Goal: Find specific page/section: Find specific page/section

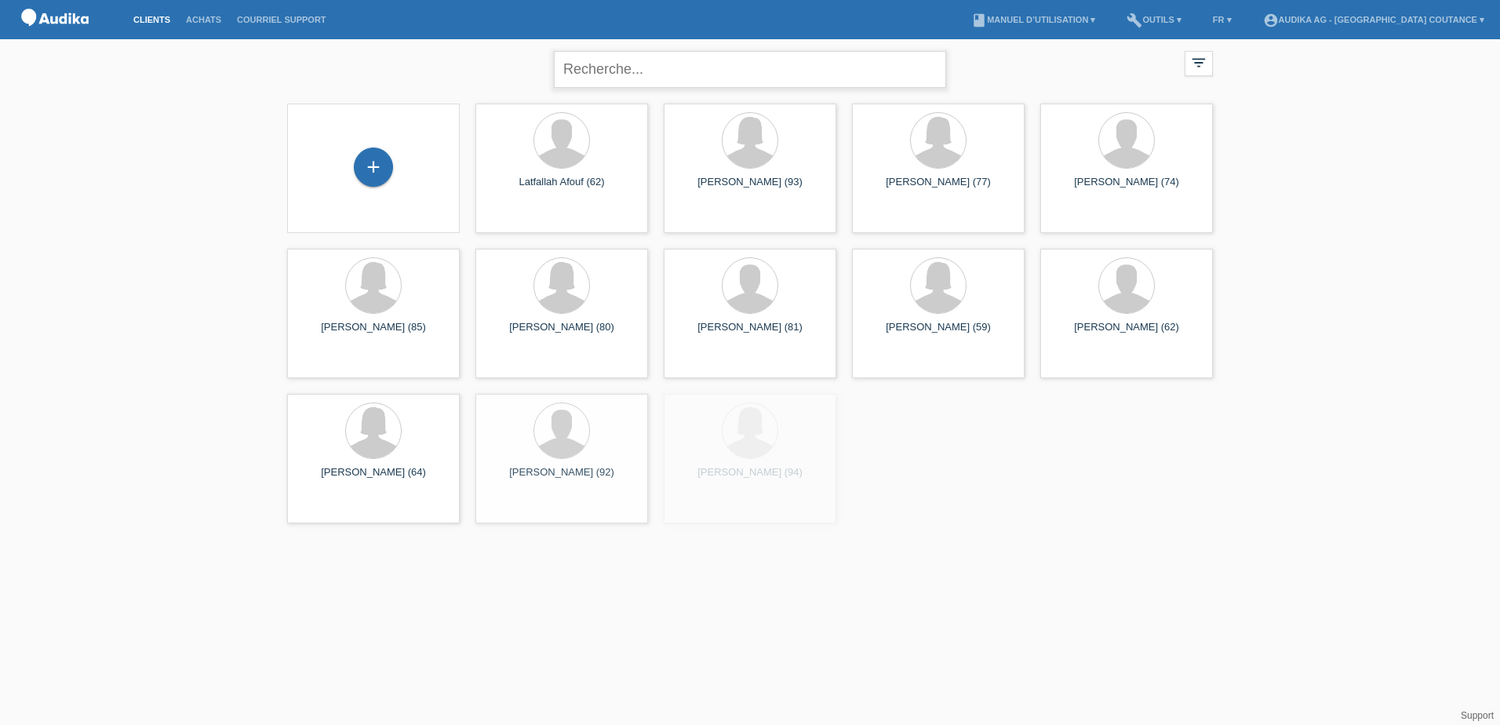
click at [663, 65] on input "text" at bounding box center [750, 69] width 392 height 37
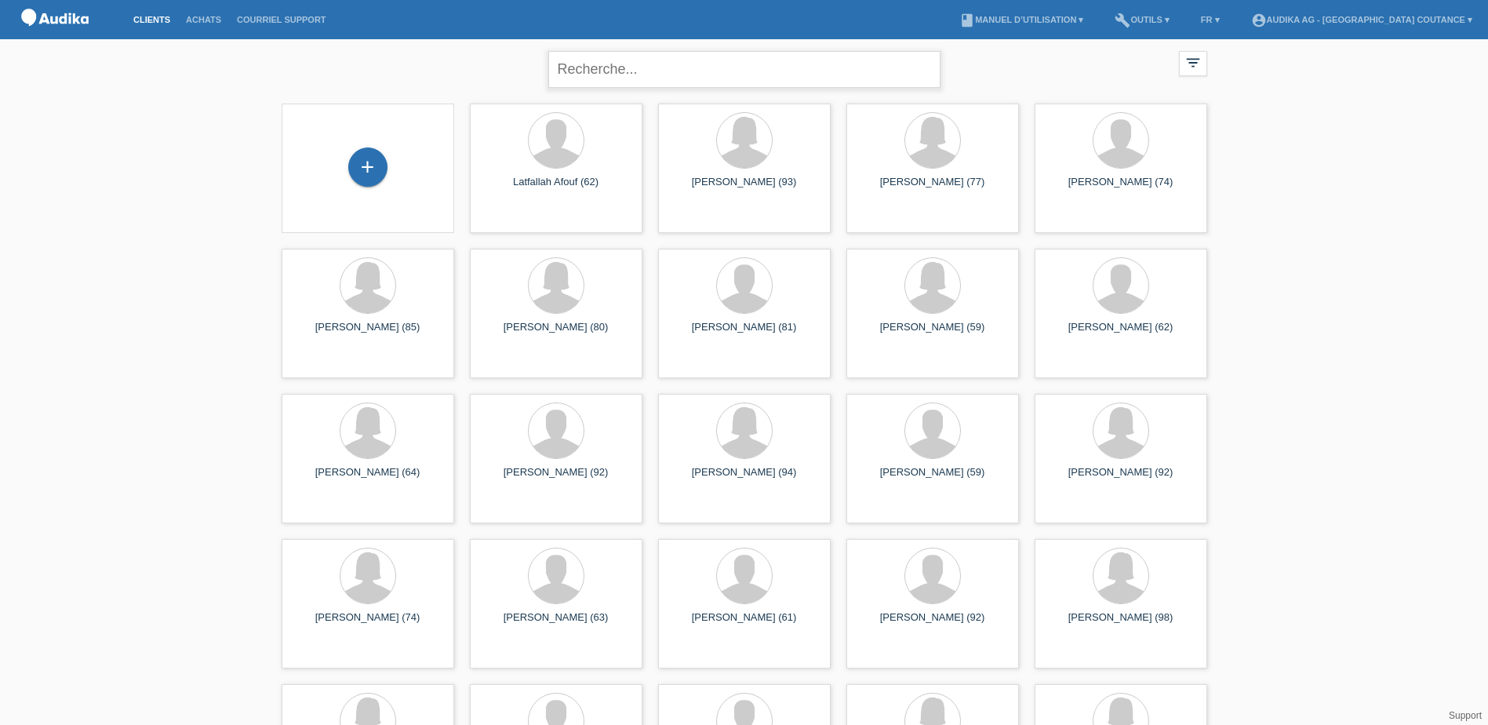
type input "mondati"
click at [545, 189] on div "Latfallah Afouf (62)" at bounding box center [555, 189] width 147 height 25
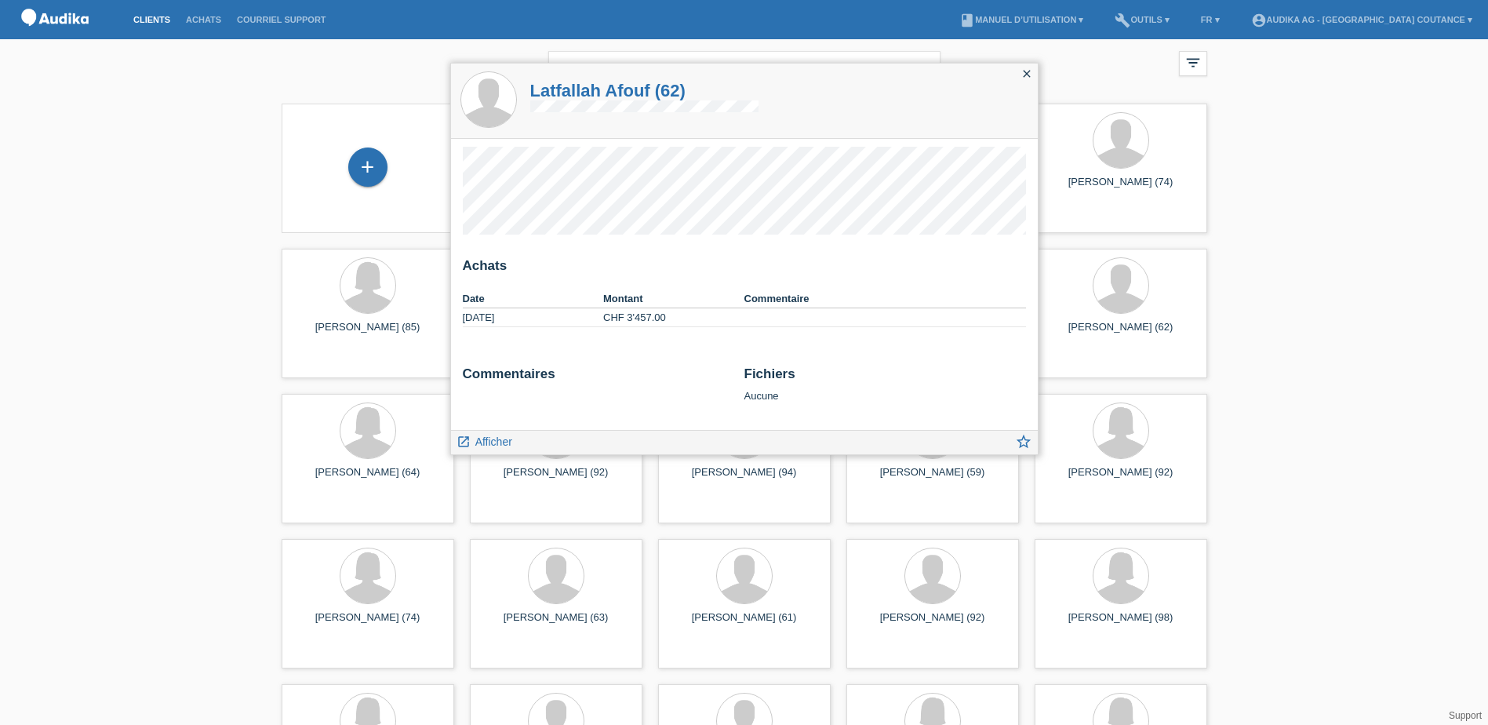
click at [1021, 75] on icon "close" at bounding box center [1027, 73] width 13 height 13
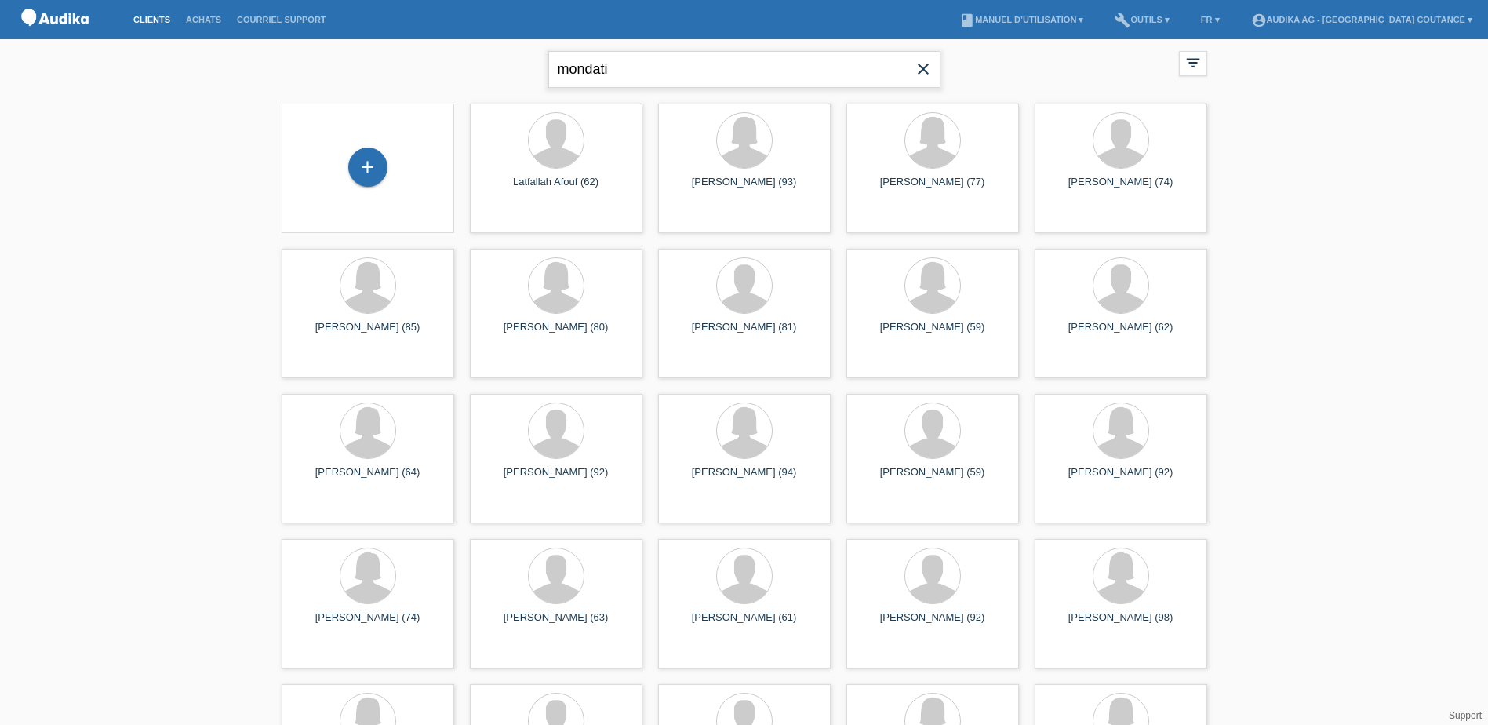
click at [635, 62] on input "mondati" at bounding box center [744, 69] width 392 height 37
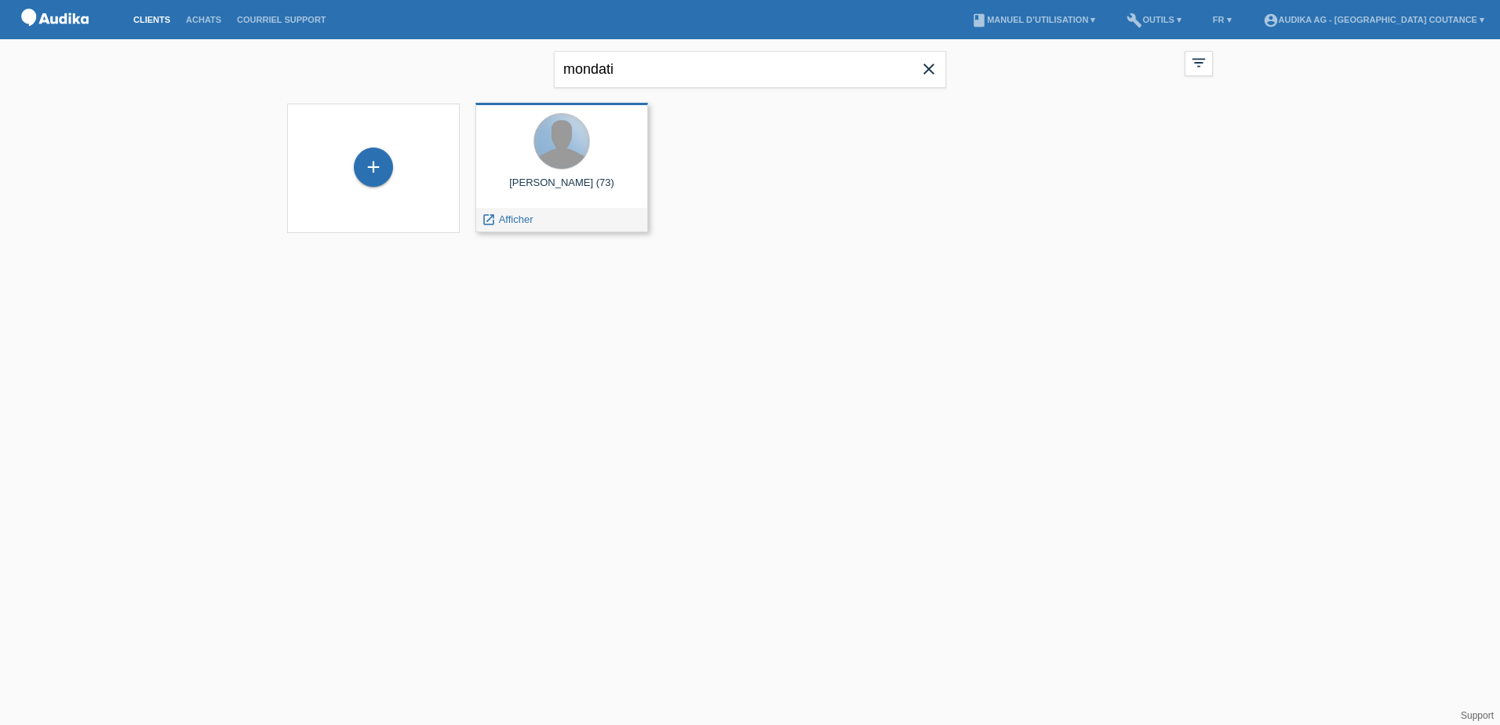
click at [563, 156] on div at bounding box center [561, 141] width 55 height 55
click at [504, 221] on span "Afficher" at bounding box center [516, 219] width 35 height 12
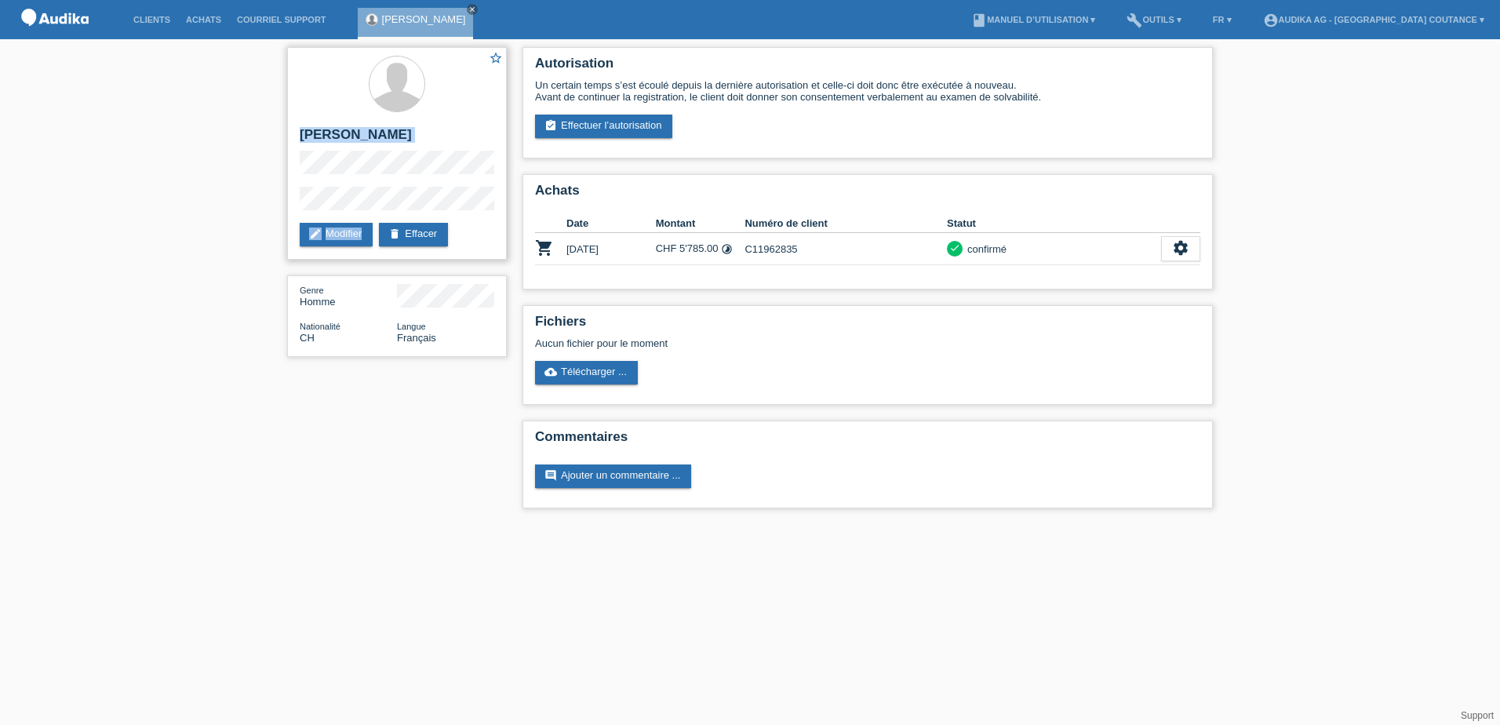
drag, startPoint x: 299, startPoint y: 131, endPoint x: 430, endPoint y: 213, distance: 154.7
click at [430, 213] on div "star_border [PERSON_NAME] edit Modifier delete Effacer" at bounding box center [397, 153] width 220 height 213
copy div "[PERSON_NAME] edit Modifier"
